Goal: Obtain resource: Download file/media

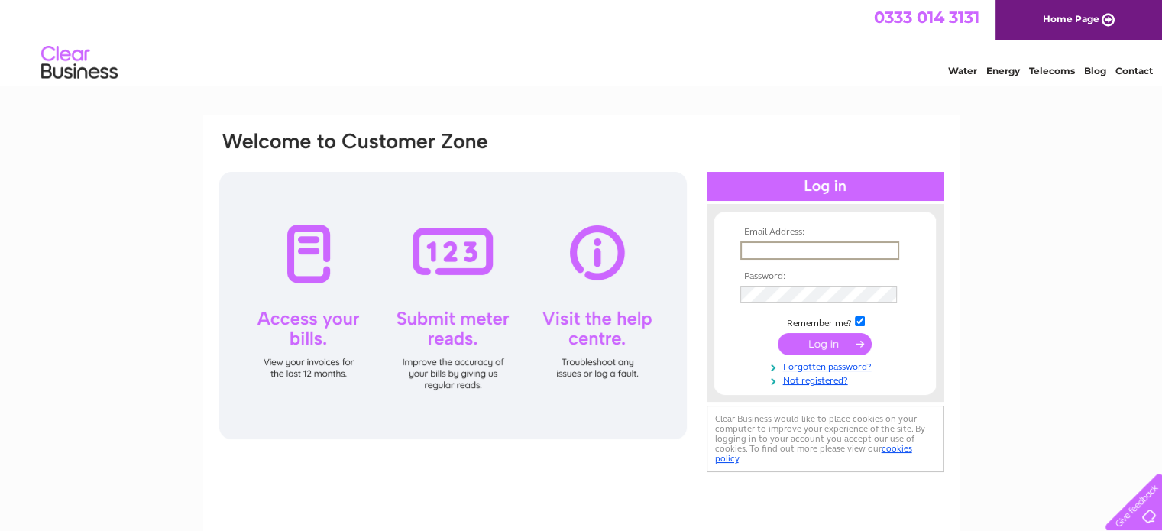
click at [741, 252] on input "text" at bounding box center [820, 251] width 159 height 18
type input "john.sheila.harrison@hotmail.co.uk"
click at [865, 321] on input "checkbox" at bounding box center [860, 320] width 10 height 10
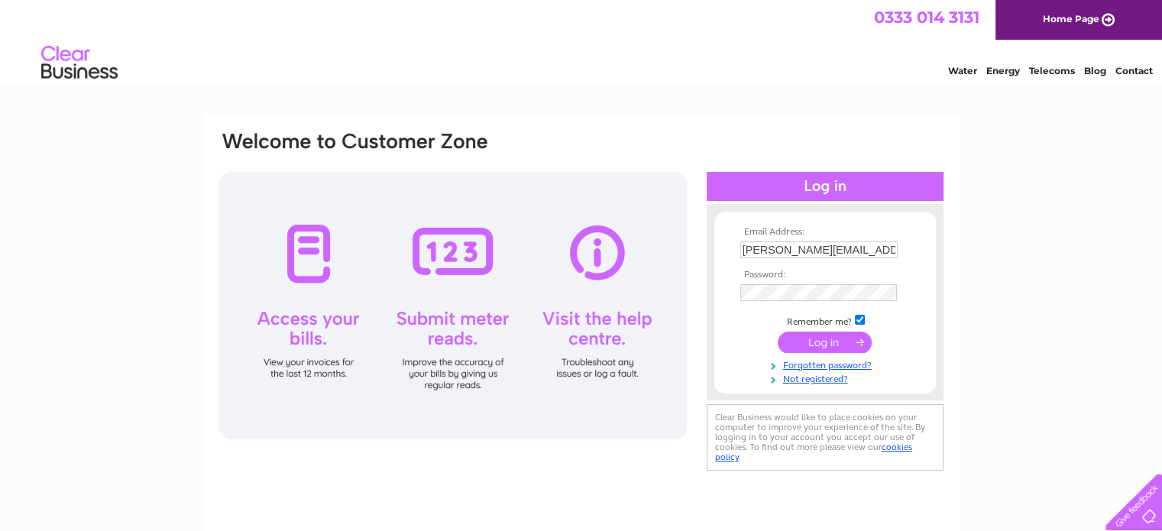
checkbox input "false"
click at [825, 339] on input "submit" at bounding box center [825, 342] width 94 height 21
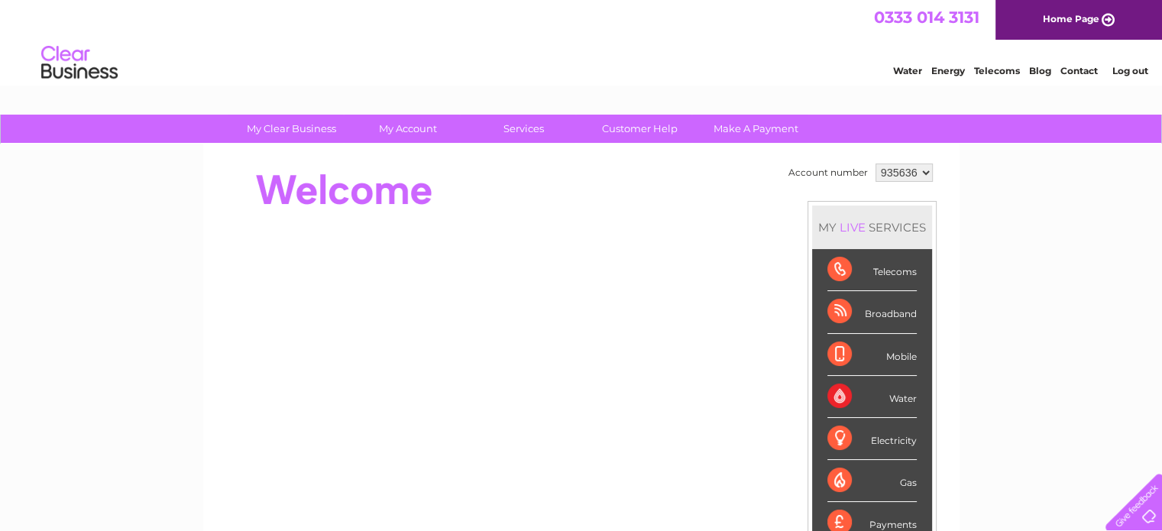
scroll to position [5, 0]
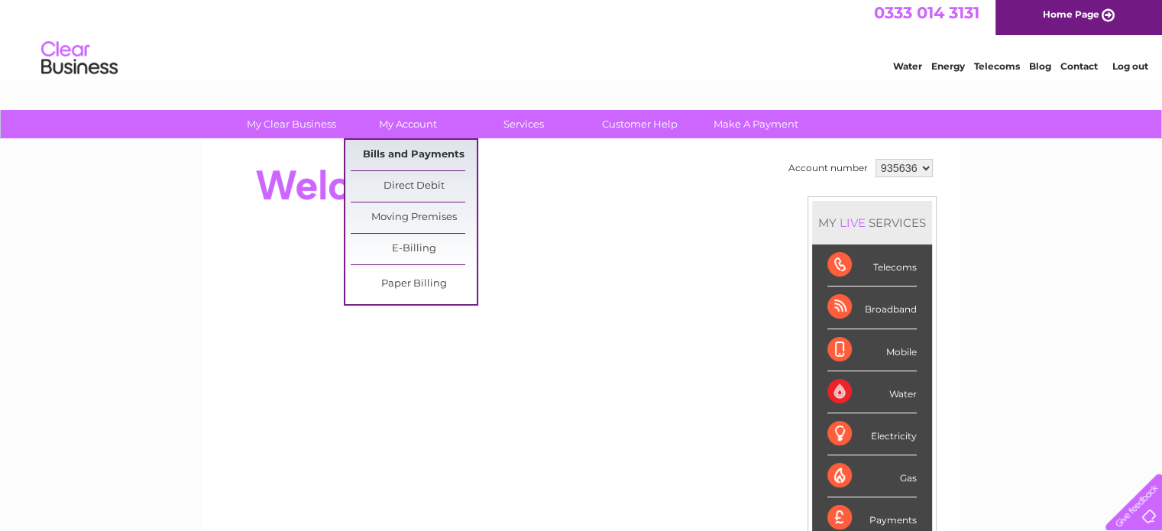
click at [404, 152] on link "Bills and Payments" at bounding box center [414, 155] width 126 height 31
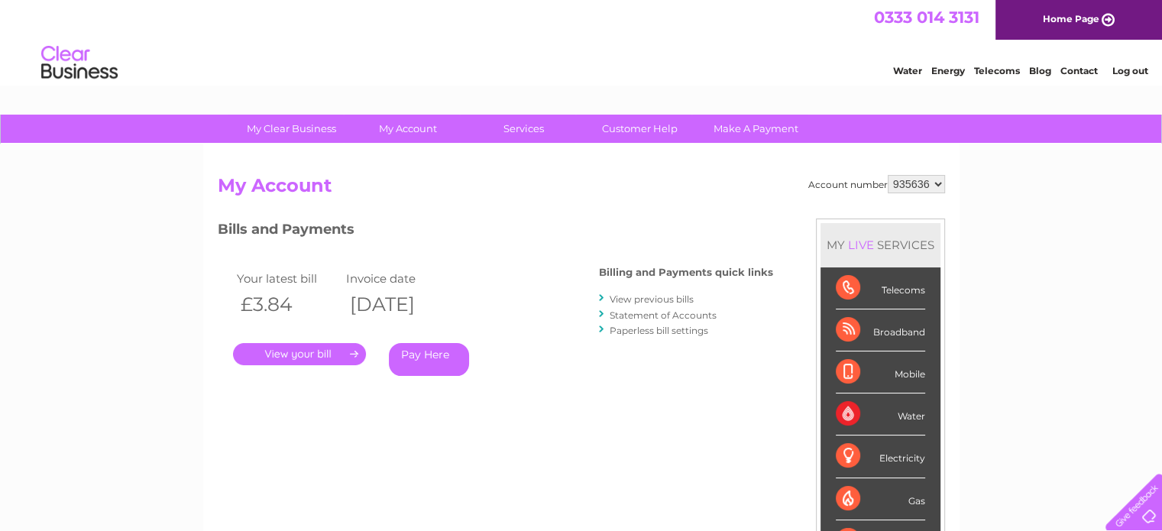
click at [642, 297] on link "View previous bills" at bounding box center [652, 298] width 84 height 11
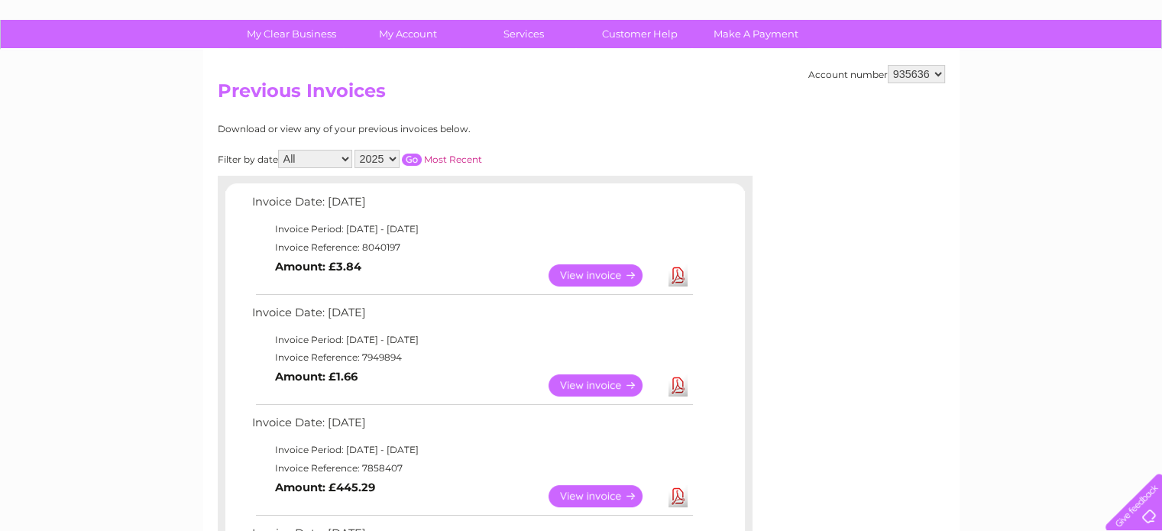
scroll to position [95, 0]
click at [605, 380] on link "View" at bounding box center [605, 385] width 112 height 22
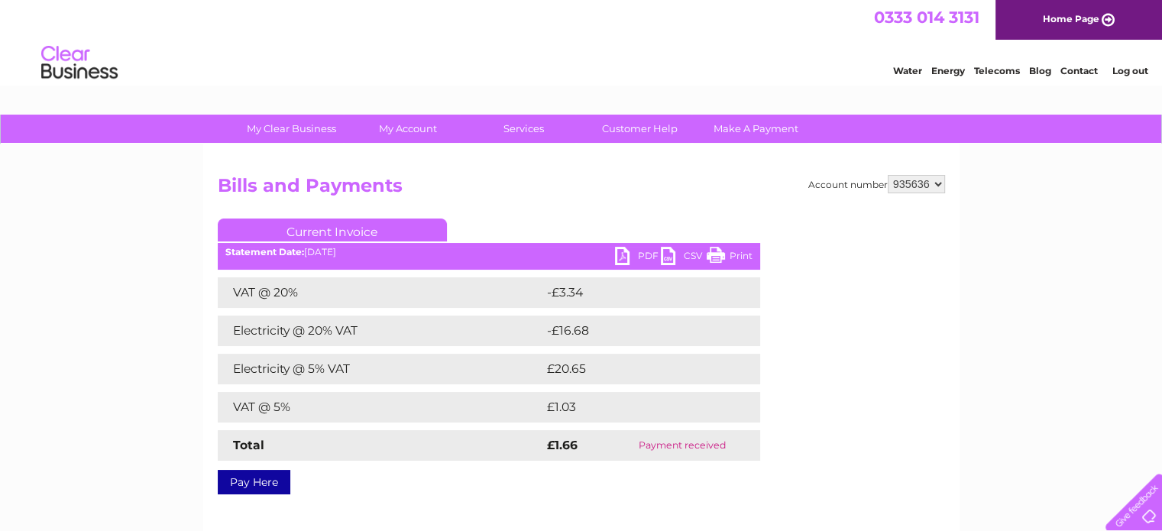
click at [636, 253] on link "PDF" at bounding box center [638, 258] width 46 height 22
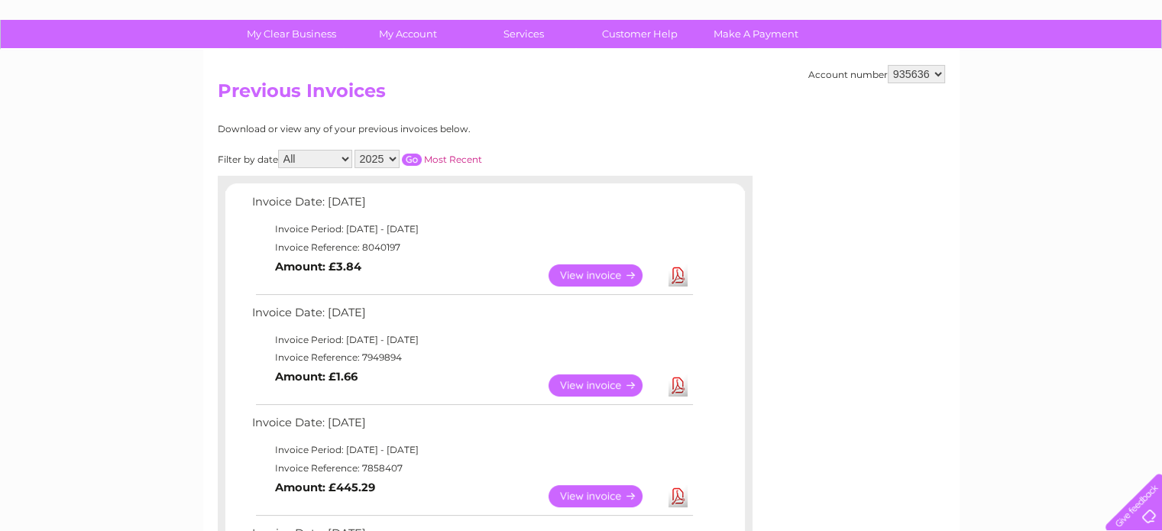
click at [595, 267] on link "View" at bounding box center [605, 275] width 112 height 22
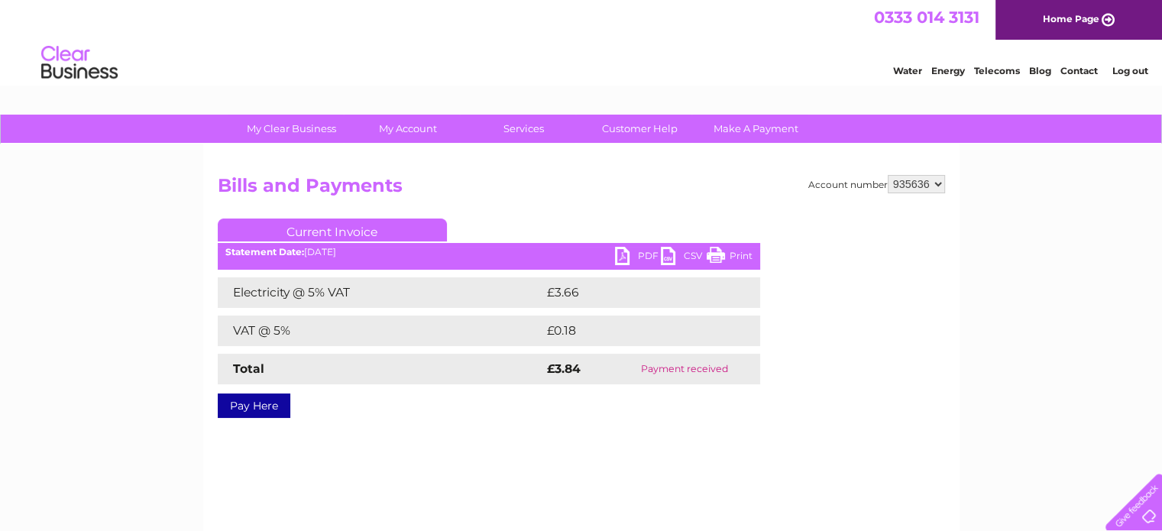
click at [641, 255] on link "PDF" at bounding box center [638, 258] width 46 height 22
click at [1124, 67] on link "Log out" at bounding box center [1130, 70] width 36 height 11
